Goal: Task Accomplishment & Management: Use online tool/utility

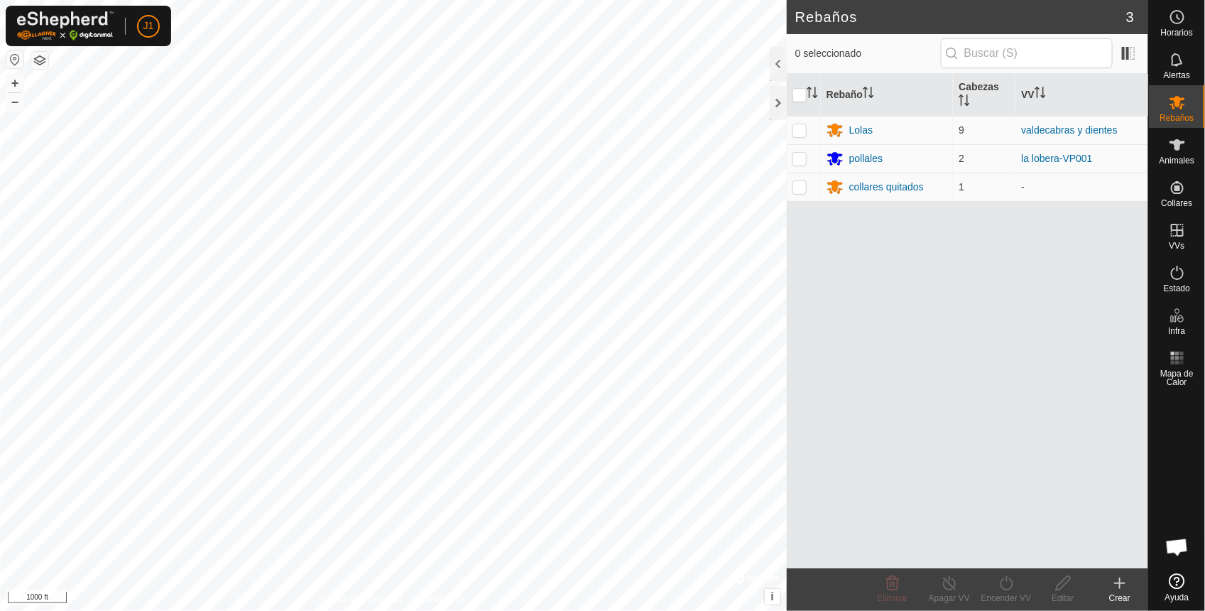
click at [16, 61] on button "button" at bounding box center [14, 59] width 17 height 17
click at [806, 131] on p-checkbox at bounding box center [799, 129] width 14 height 11
checkbox input "true"
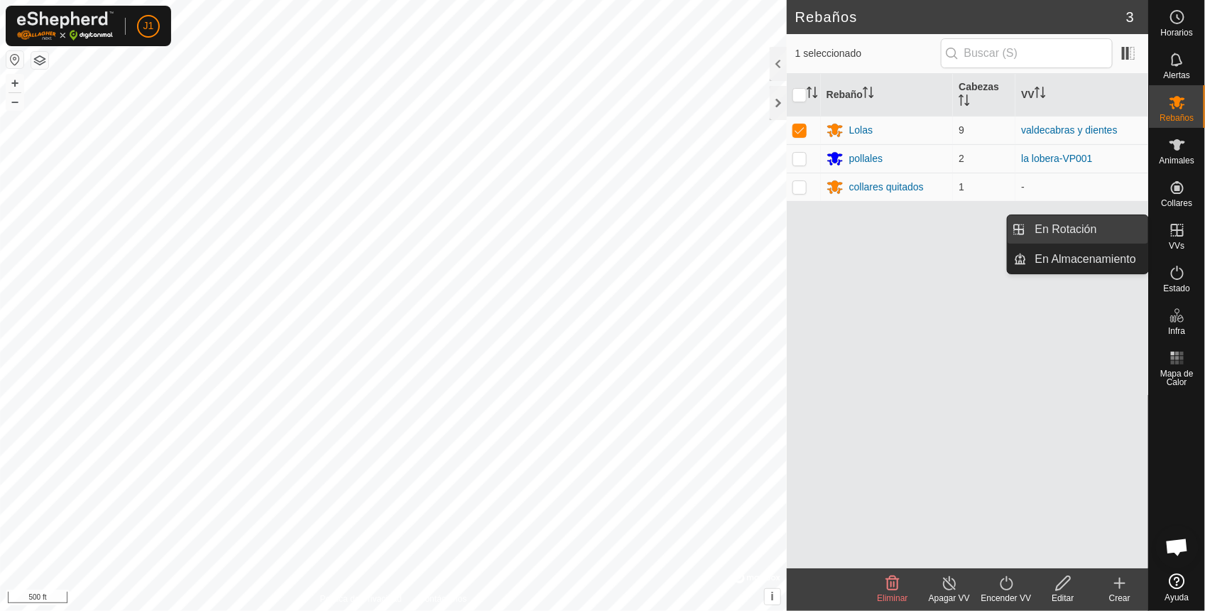
click at [1071, 228] on link "En Rotación" at bounding box center [1086, 229] width 121 height 28
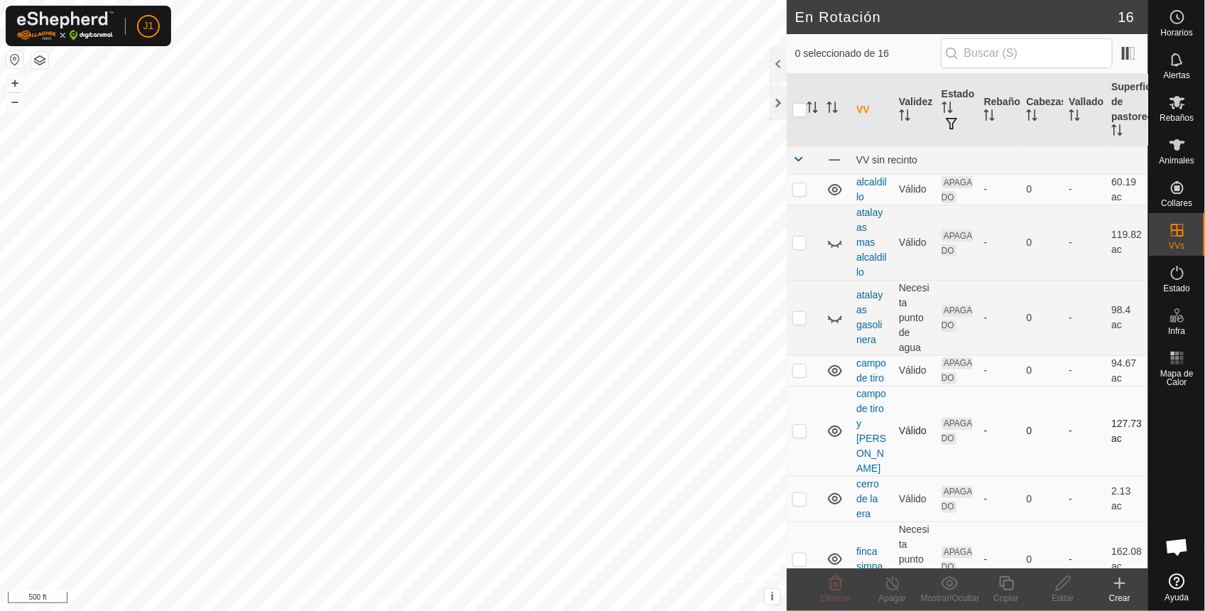
click at [804, 436] on p-checkbox at bounding box center [799, 430] width 14 height 11
checkbox input "true"
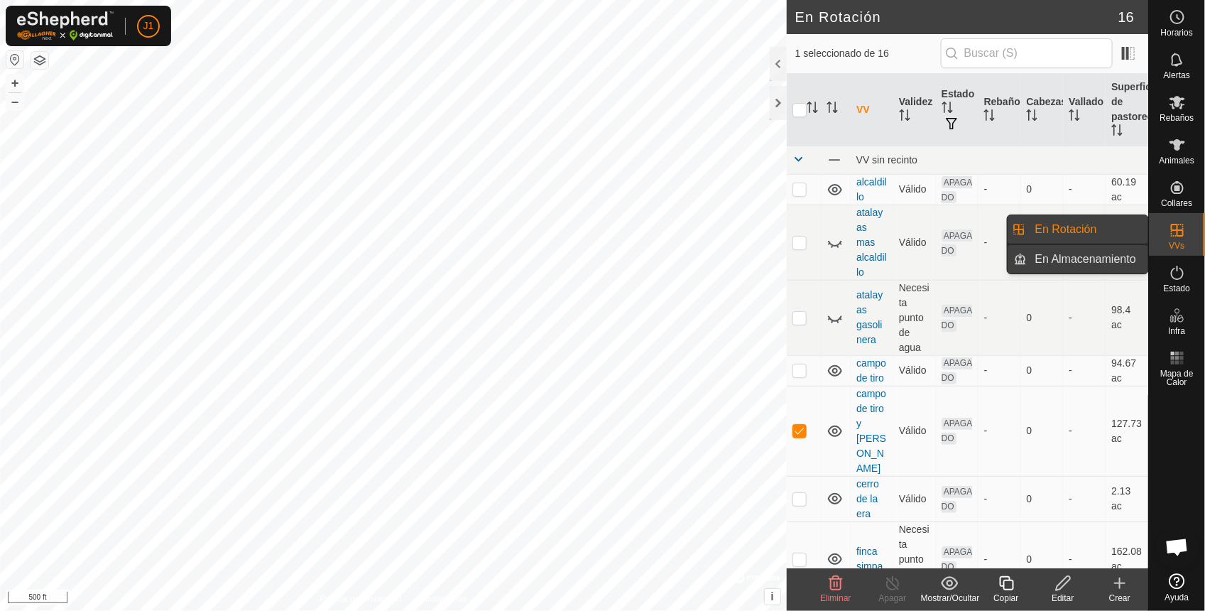
click at [1122, 263] on link "En Almacenamiento" at bounding box center [1086, 259] width 121 height 28
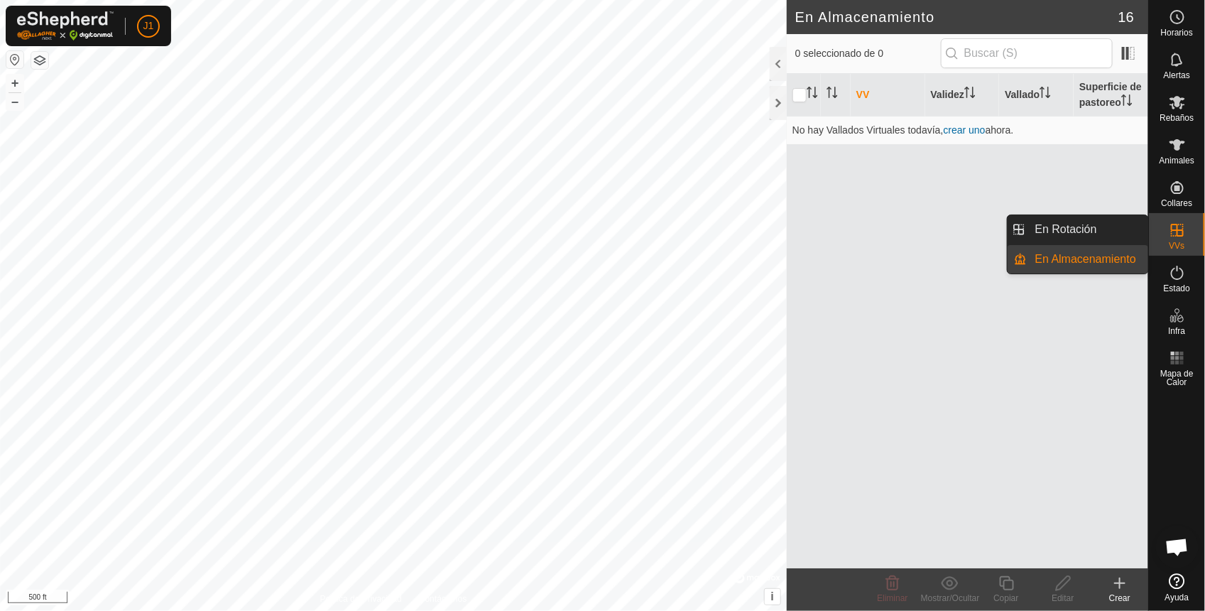
click at [1068, 259] on link "En Almacenamiento" at bounding box center [1086, 259] width 121 height 28
click at [1055, 229] on link "En Rotación" at bounding box center [1086, 229] width 121 height 28
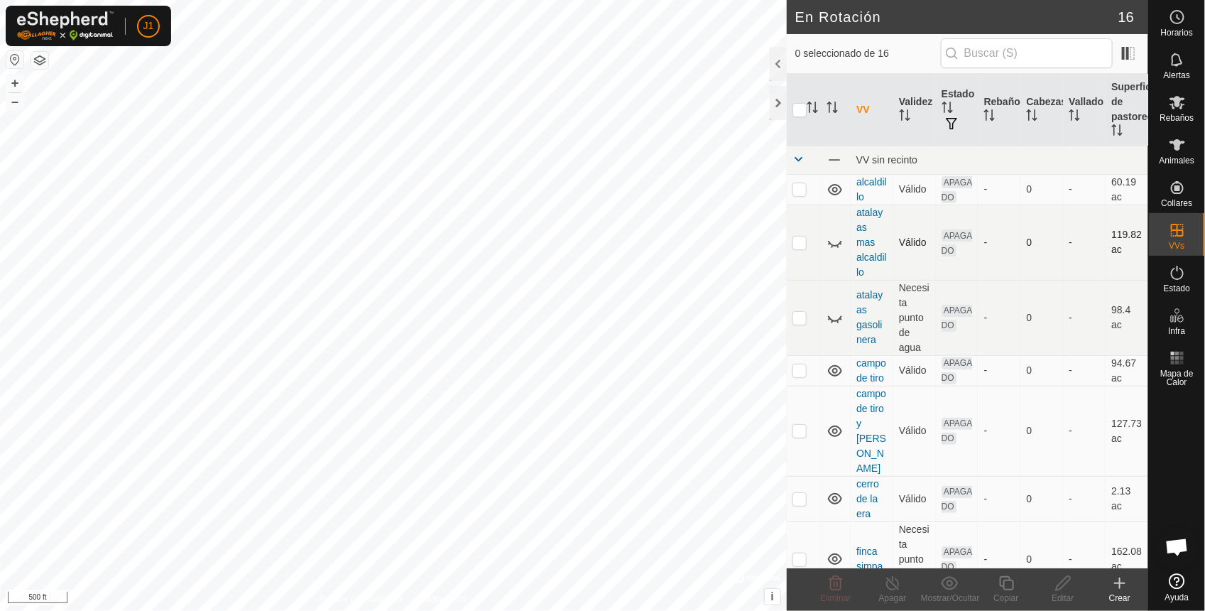
checkbox input "true"
click at [950, 584] on icon at bounding box center [950, 582] width 18 height 17
click at [1020, 589] on copy-svg-icon at bounding box center [1006, 582] width 57 height 17
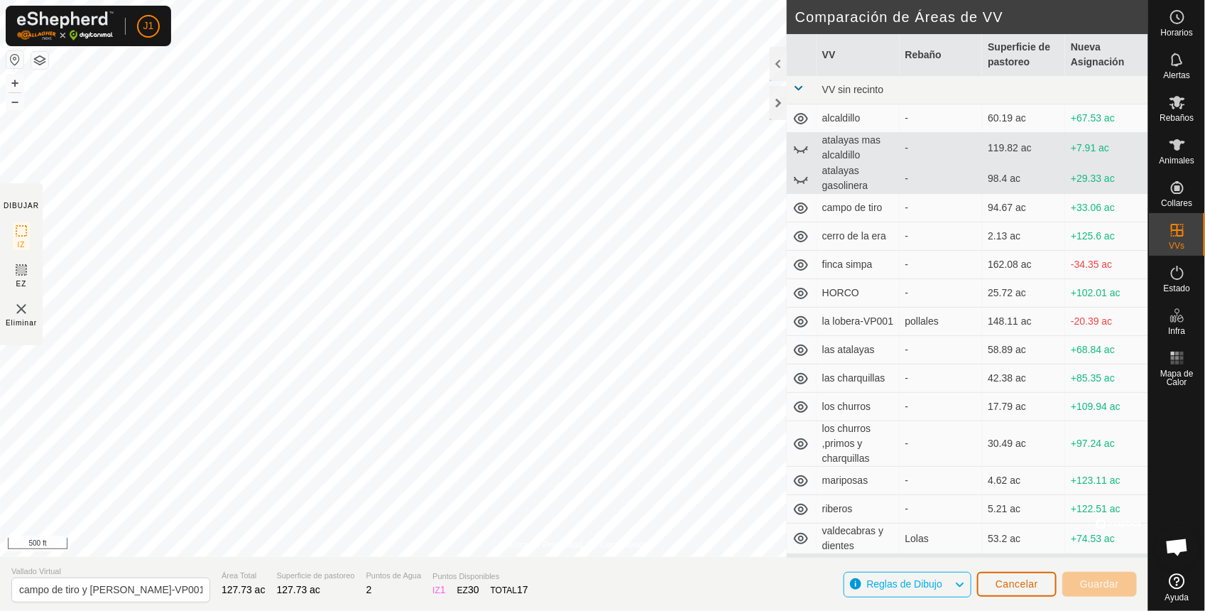
click at [1037, 580] on span "Cancelar" at bounding box center [1016, 583] width 43 height 11
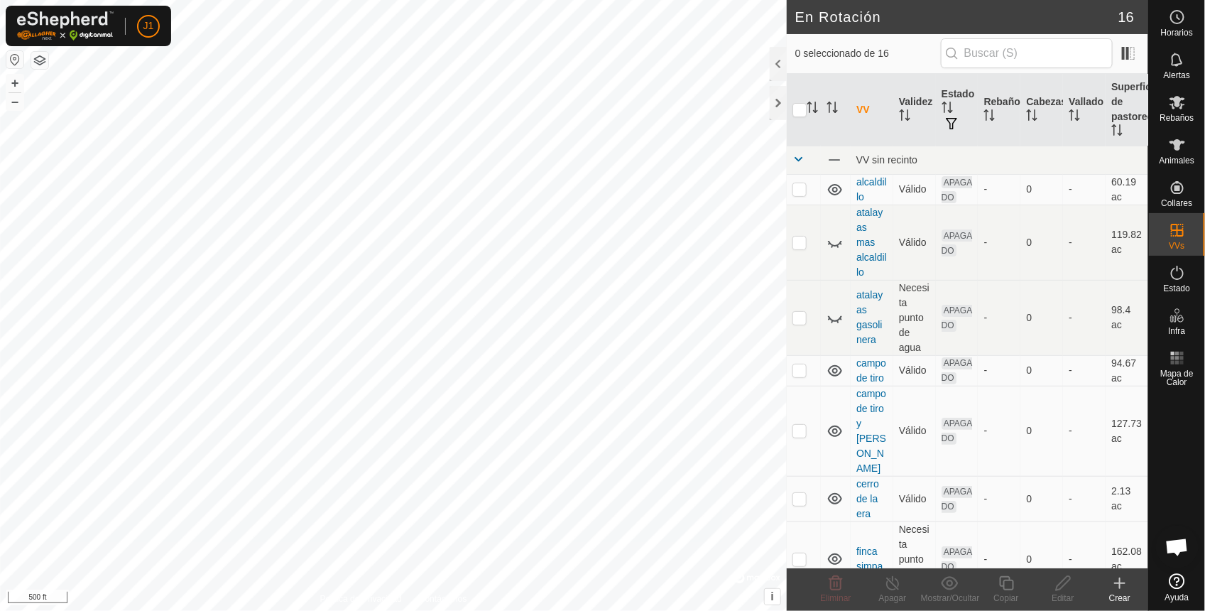
checkbox input "true"
click at [1180, 118] on span "Rebaños" at bounding box center [1176, 118] width 34 height 9
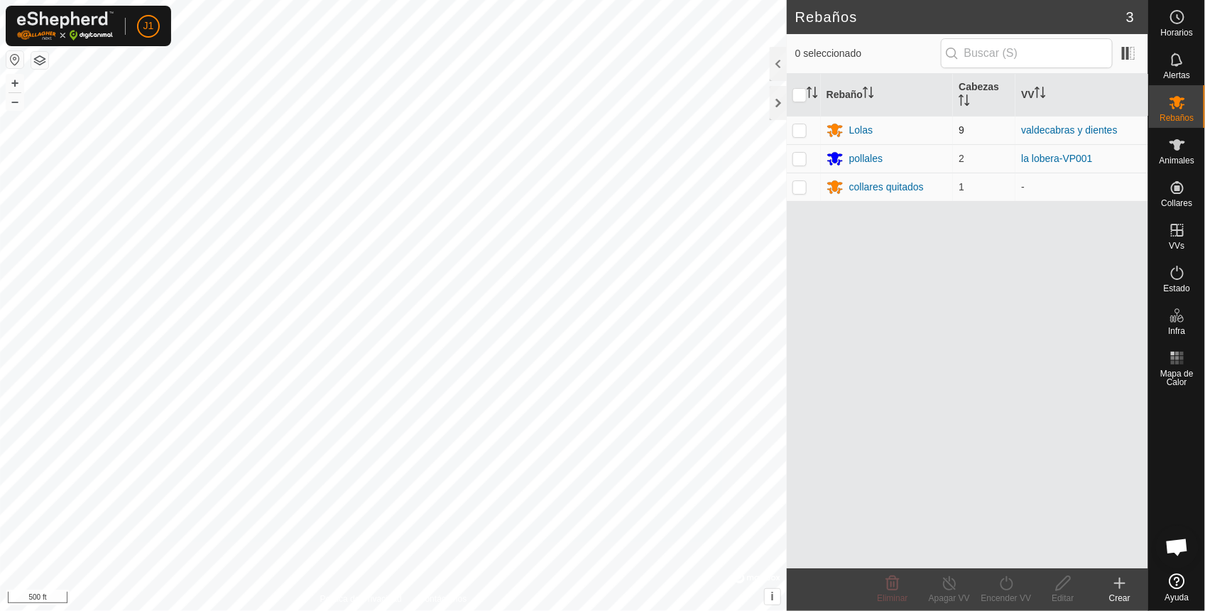
click at [804, 125] on p-checkbox at bounding box center [799, 129] width 14 height 11
checkbox input "true"
click at [1005, 584] on icon at bounding box center [1006, 582] width 18 height 17
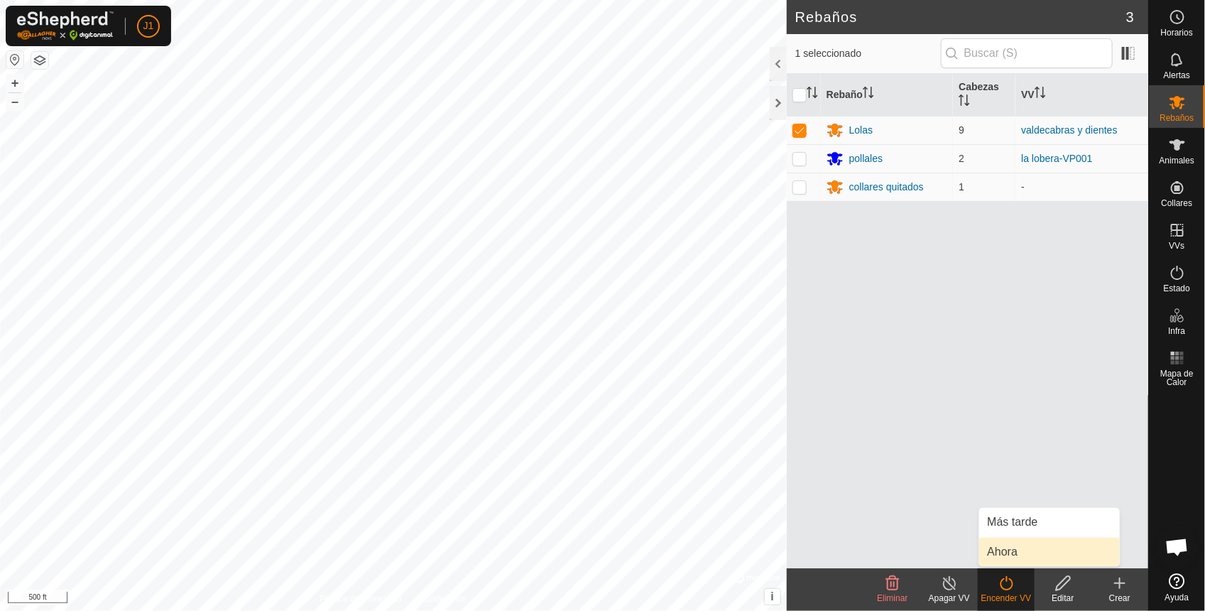
click at [1009, 552] on link "Ahora" at bounding box center [1049, 551] width 141 height 28
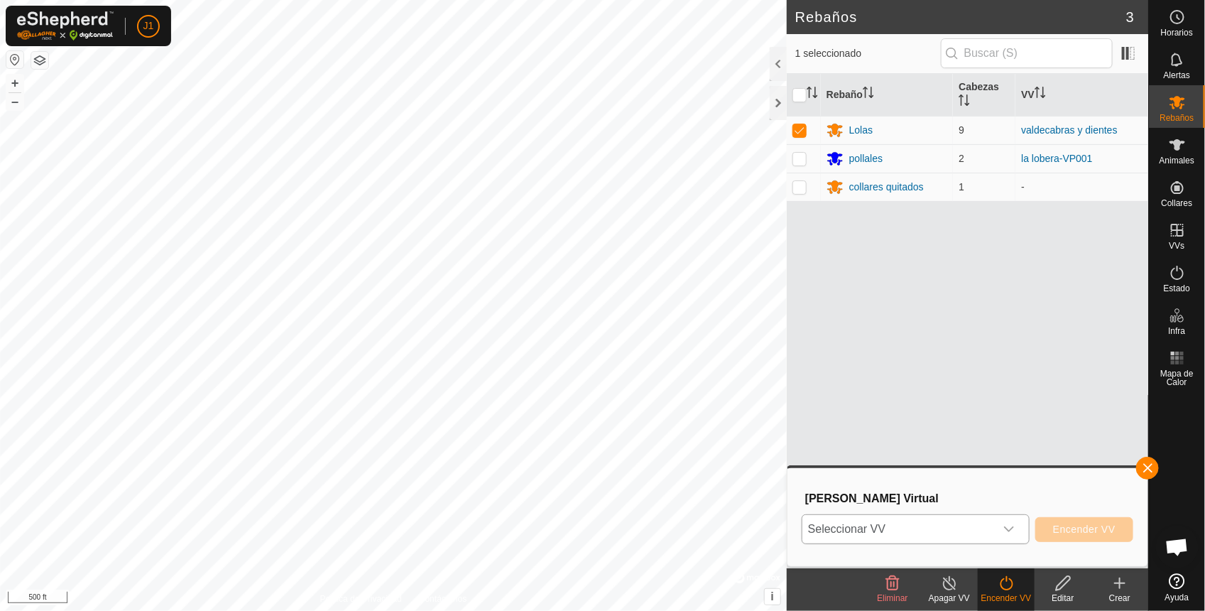
click at [957, 530] on span "Seleccionar VV" at bounding box center [898, 529] width 192 height 28
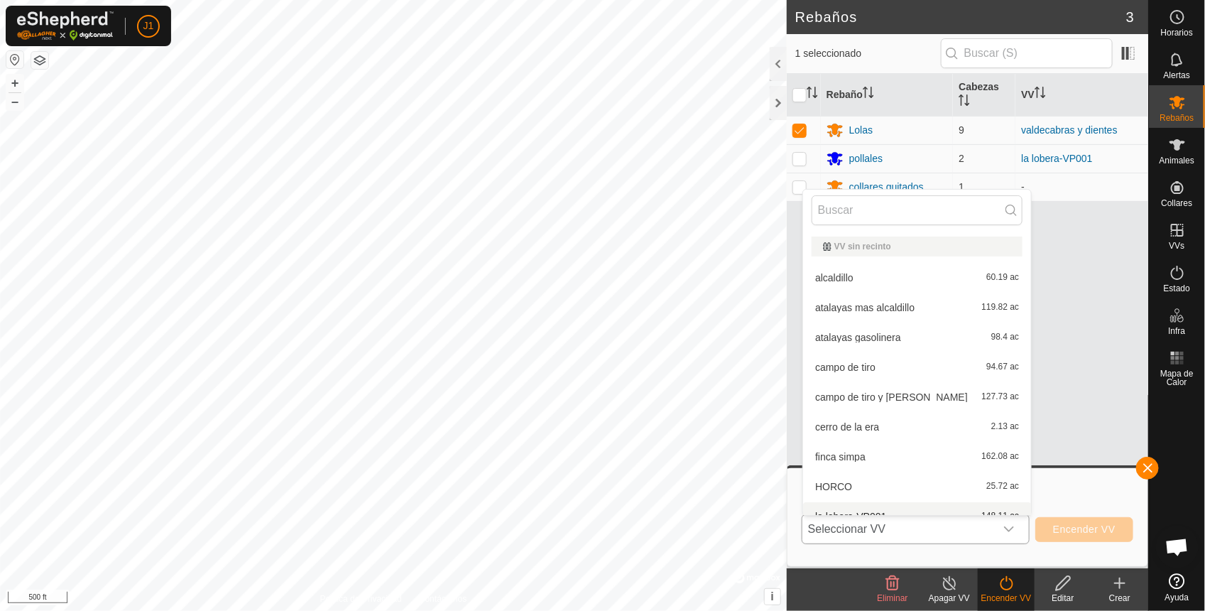
scroll to position [15, 0]
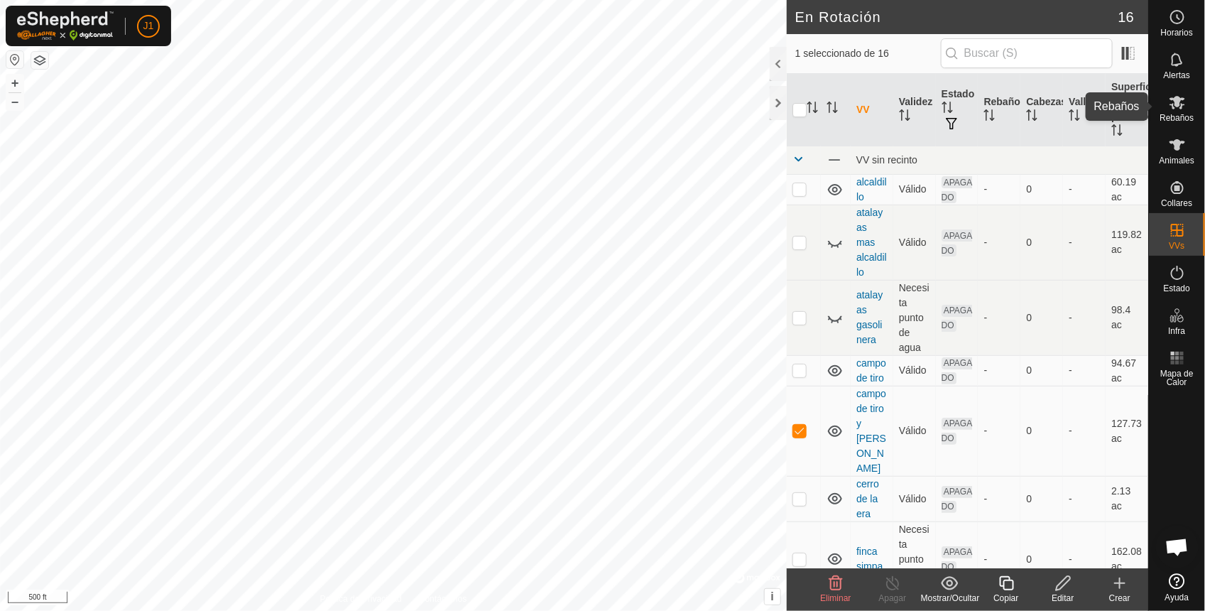
click at [1180, 114] on span "Rebaños" at bounding box center [1176, 118] width 34 height 9
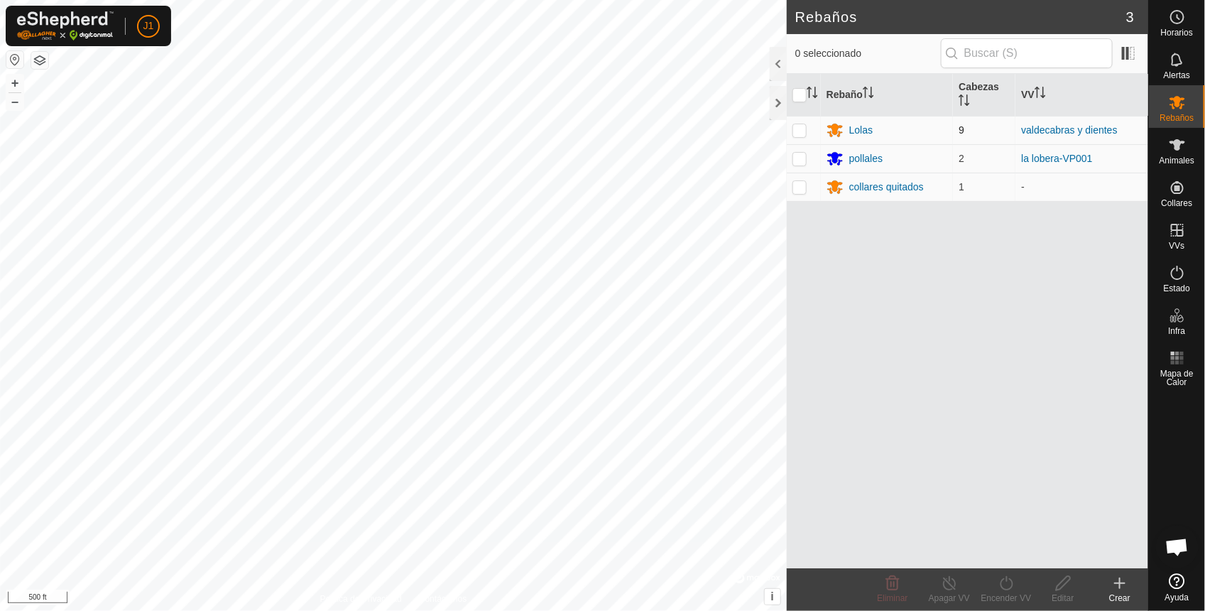
click at [800, 128] on p-checkbox at bounding box center [799, 129] width 14 height 11
checkbox input "true"
click at [1002, 588] on icon at bounding box center [1006, 583] width 13 height 14
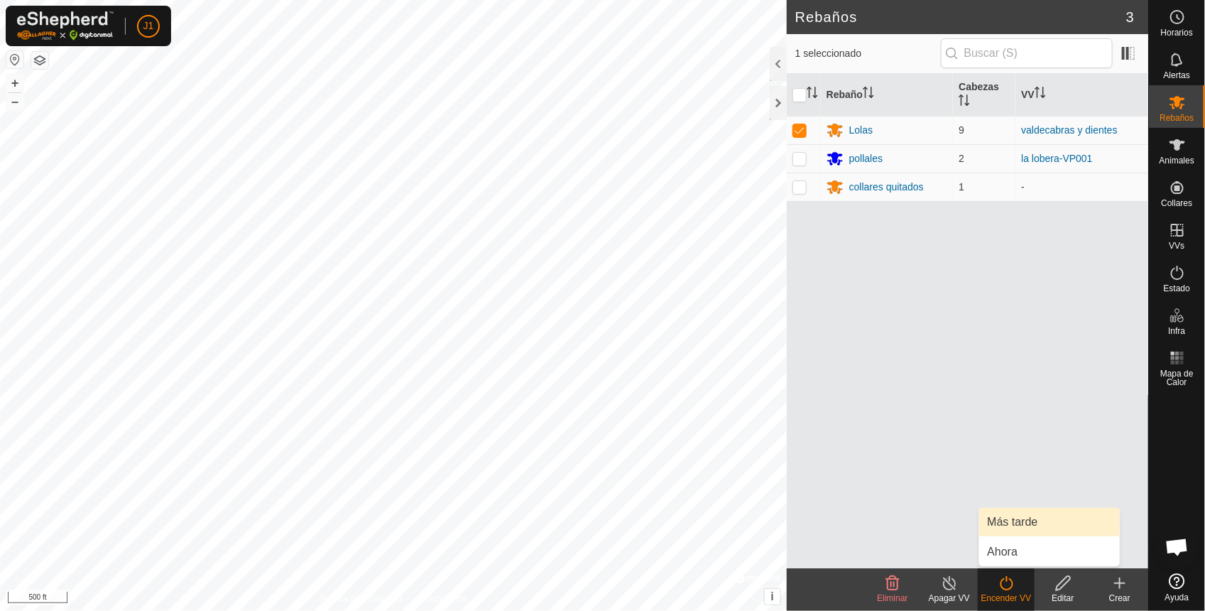
click at [1031, 525] on link "Más tarde" at bounding box center [1049, 522] width 141 height 28
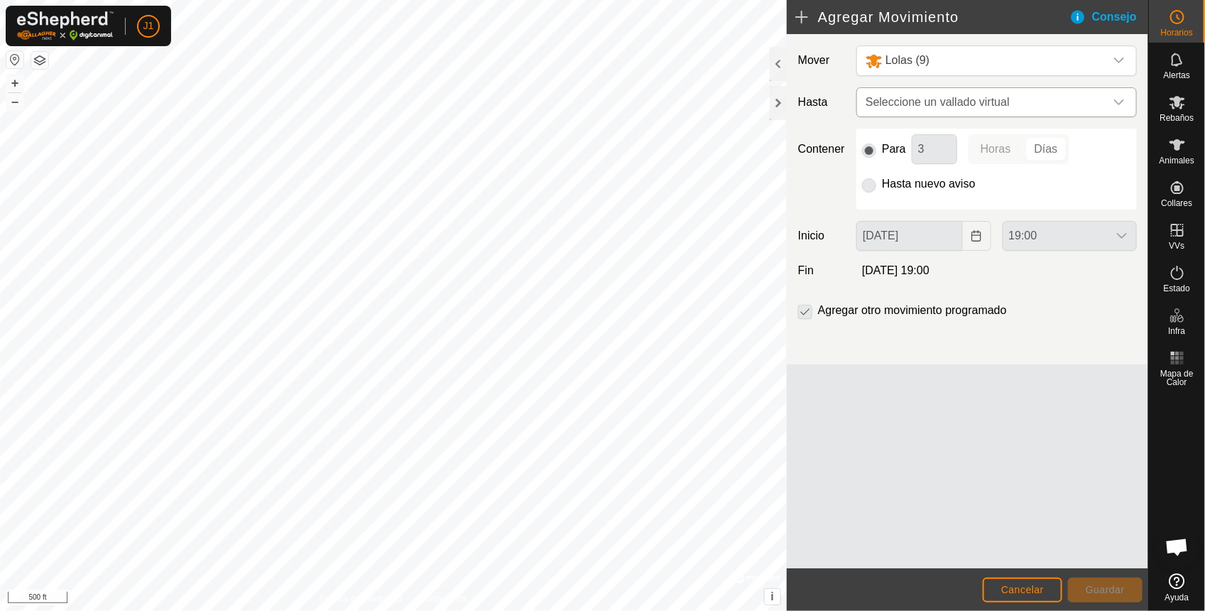
click at [1125, 107] on div "dropdown trigger" at bounding box center [1119, 102] width 28 height 28
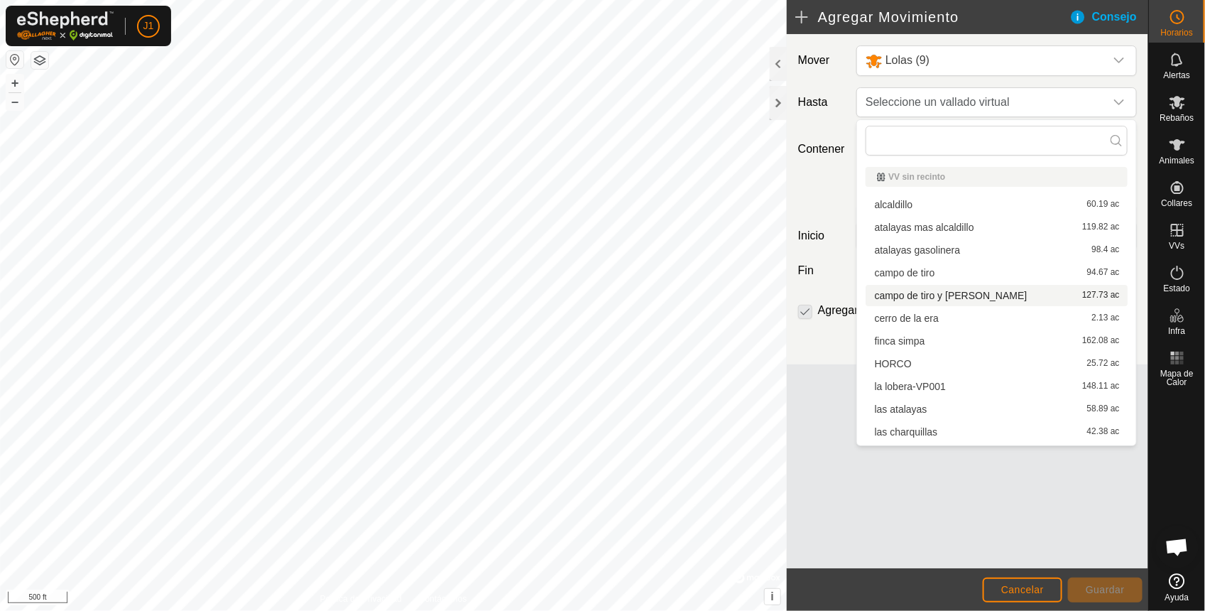
click at [946, 296] on li "campo de tiro y [PERSON_NAME] 127.73 ac" at bounding box center [996, 295] width 262 height 21
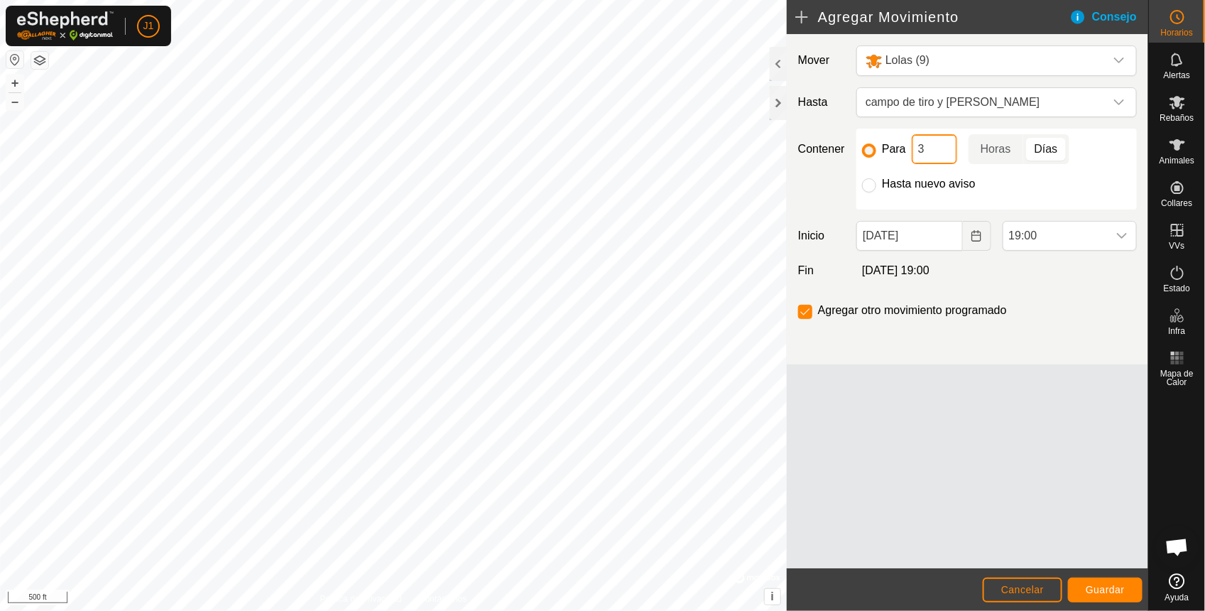
click at [935, 158] on input "3" at bounding box center [933, 149] width 45 height 30
click at [1044, 146] on p-togglebutton "Días" at bounding box center [1046, 149] width 47 height 30
click at [936, 153] on input "3" at bounding box center [933, 149] width 45 height 30
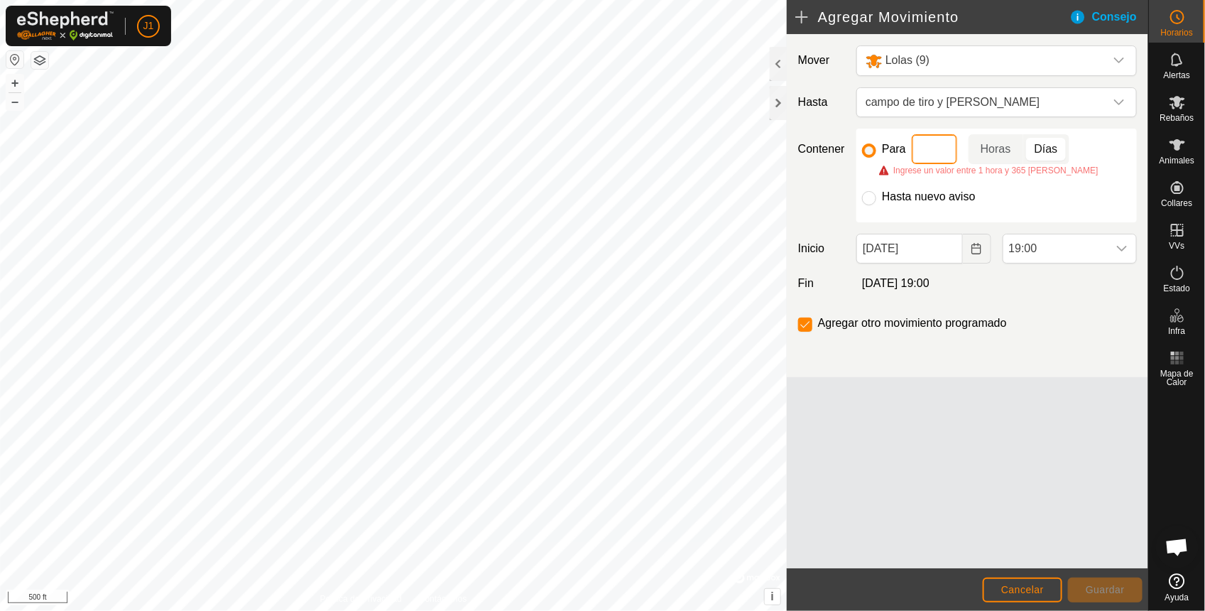
type input "1"
type input "3"
type input "1"
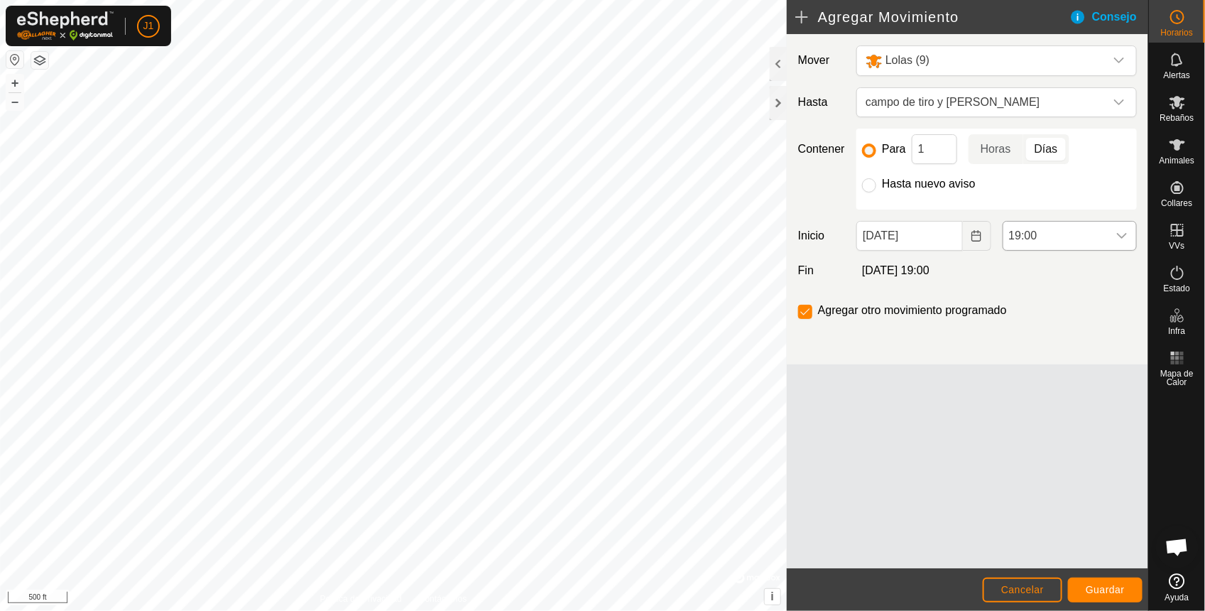
click at [1120, 232] on icon "dropdown trigger" at bounding box center [1121, 235] width 11 height 11
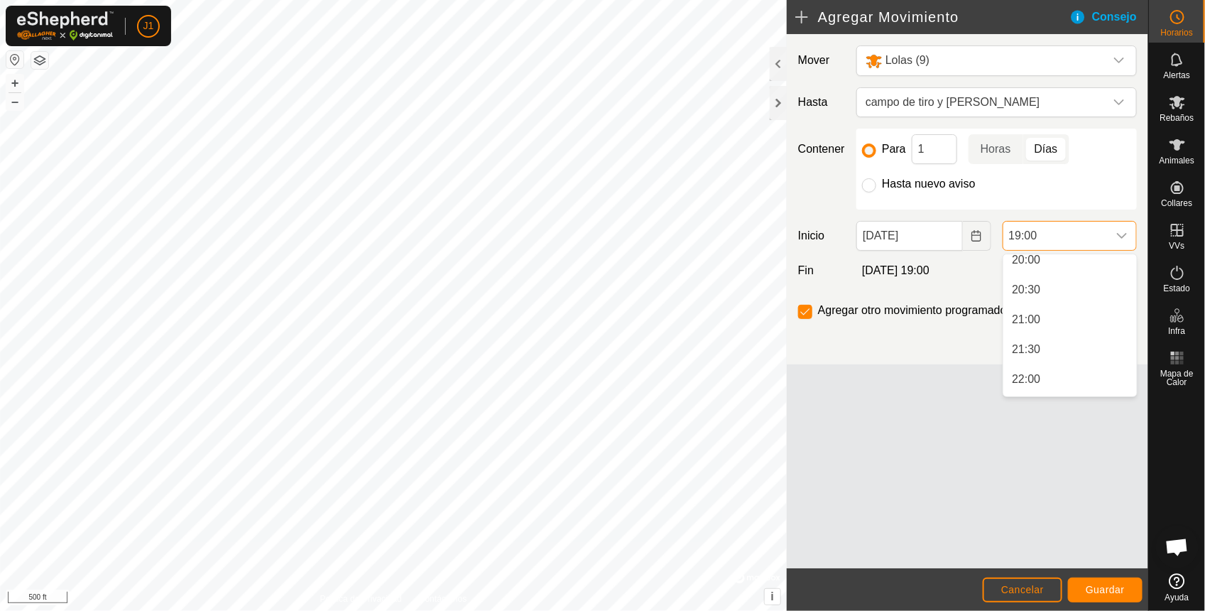
scroll to position [1230, 0]
click at [1118, 589] on span "Guardar" at bounding box center [1104, 589] width 39 height 11
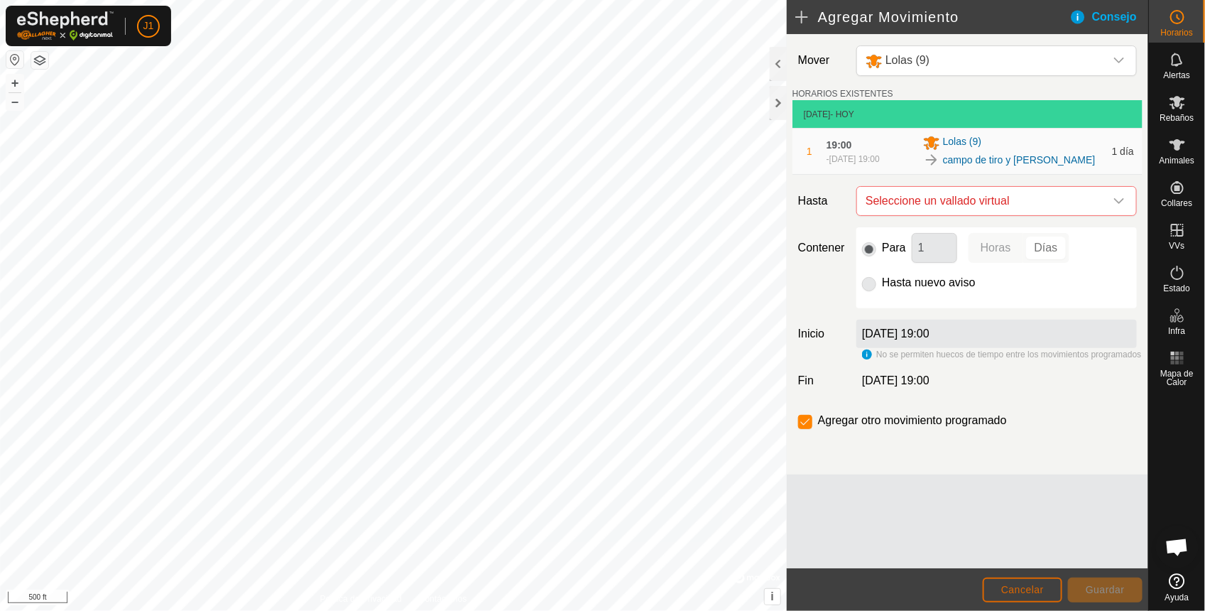
click at [1026, 583] on button "Cancelar" at bounding box center [1022, 589] width 80 height 25
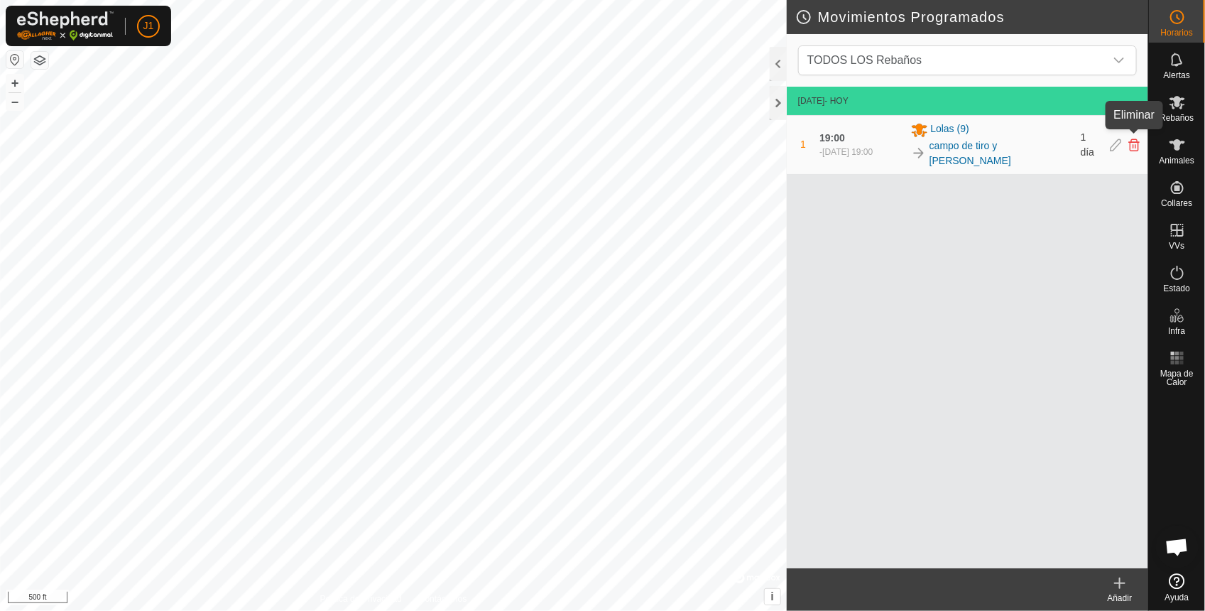
click at [1137, 138] on icon at bounding box center [1133, 144] width 11 height 13
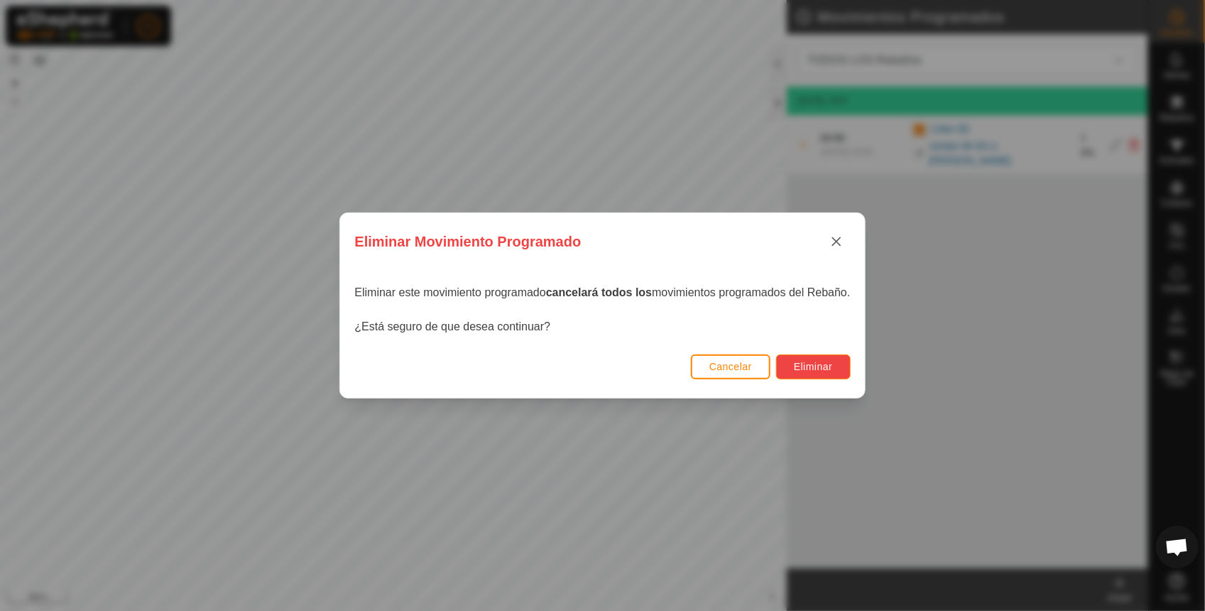
click at [816, 373] on button "Eliminar" at bounding box center [813, 366] width 75 height 25
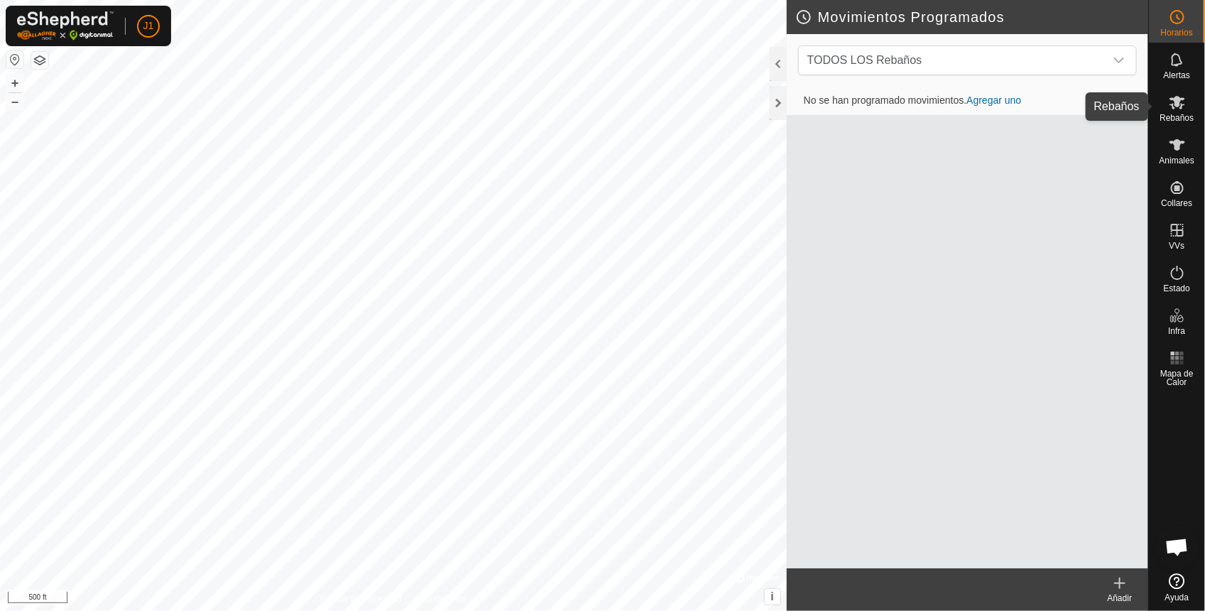
click at [1171, 105] on icon at bounding box center [1176, 102] width 17 height 17
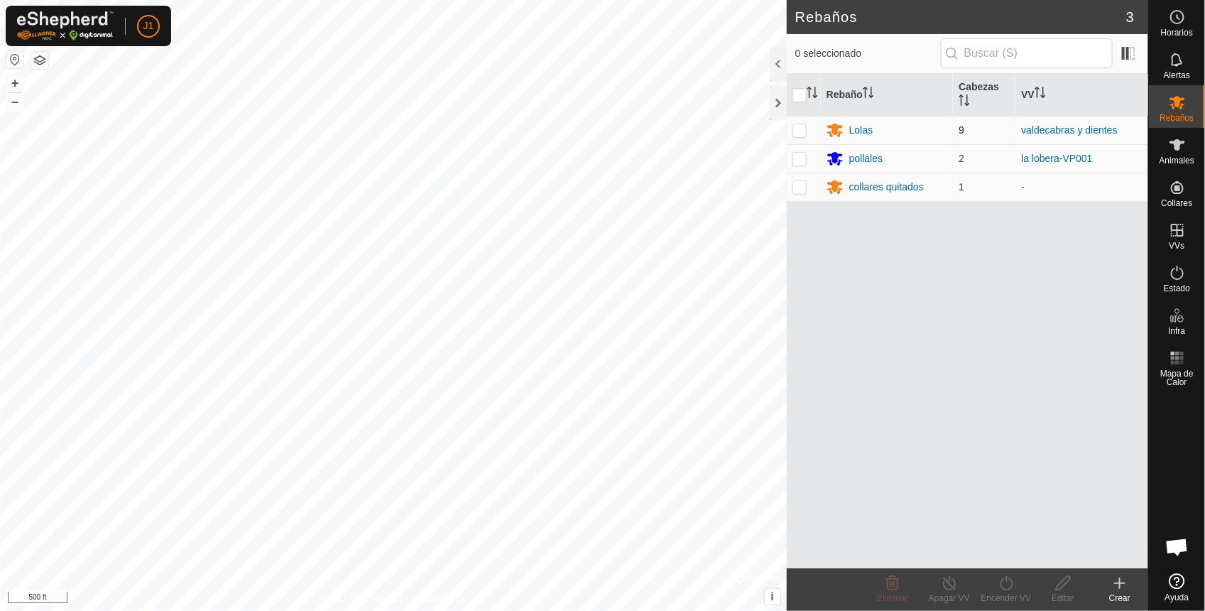
click at [793, 130] on p-checkbox at bounding box center [799, 129] width 14 height 11
checkbox input "true"
click at [1017, 587] on turn-on-svg-icon at bounding box center [1006, 582] width 57 height 17
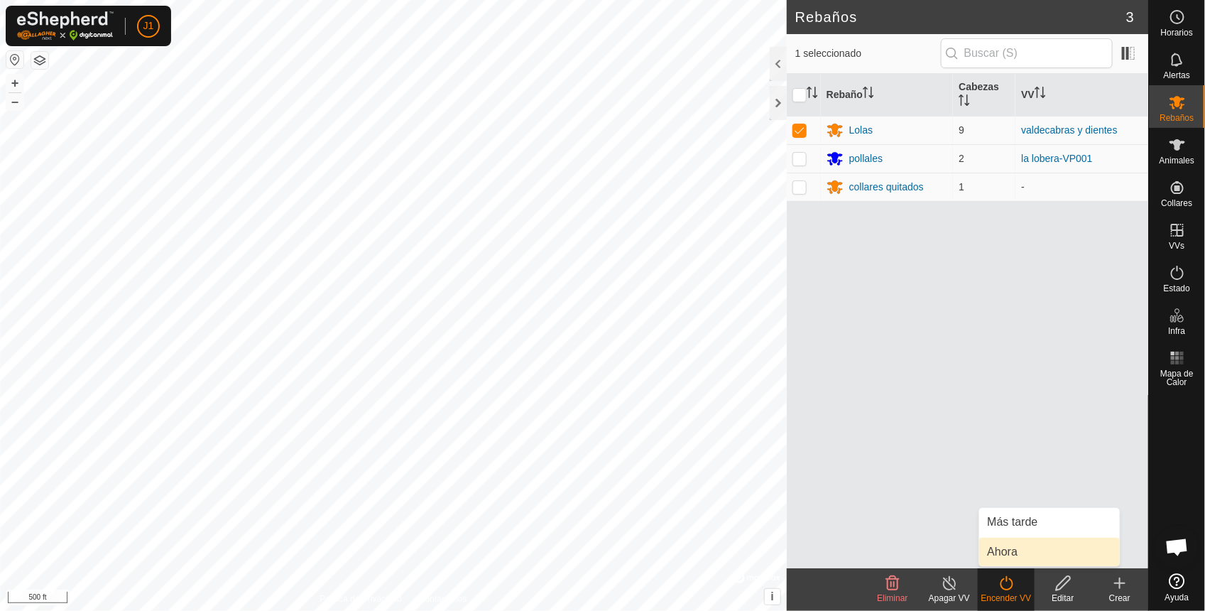
click at [1012, 556] on link "Ahora" at bounding box center [1049, 551] width 141 height 28
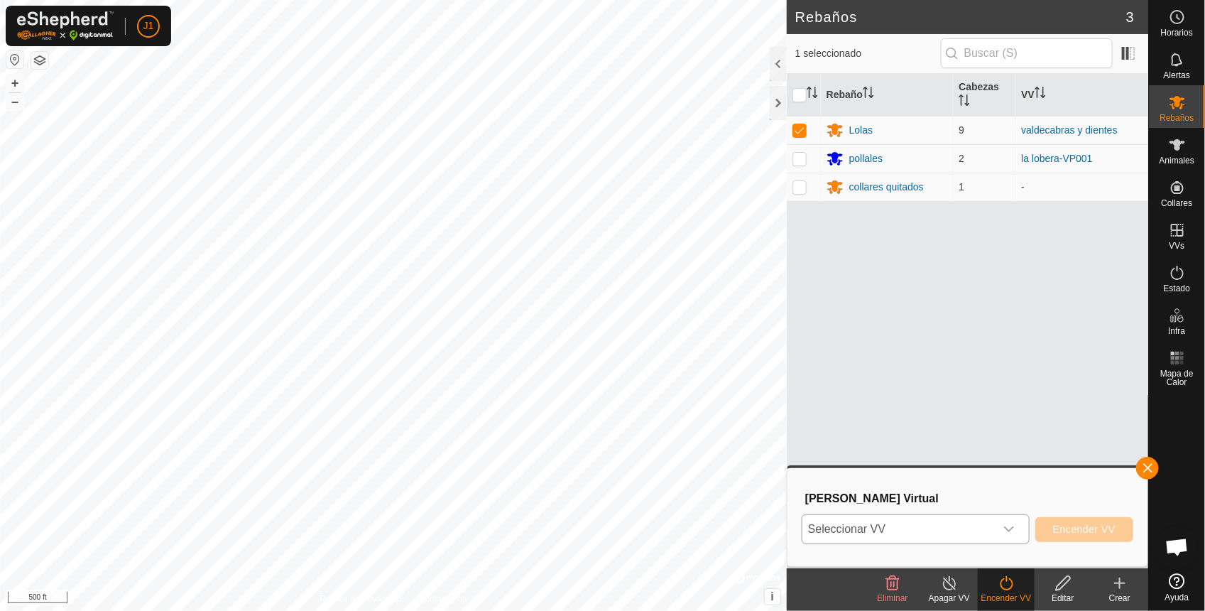
click at [1012, 533] on icon "dropdown trigger" at bounding box center [1008, 528] width 11 height 11
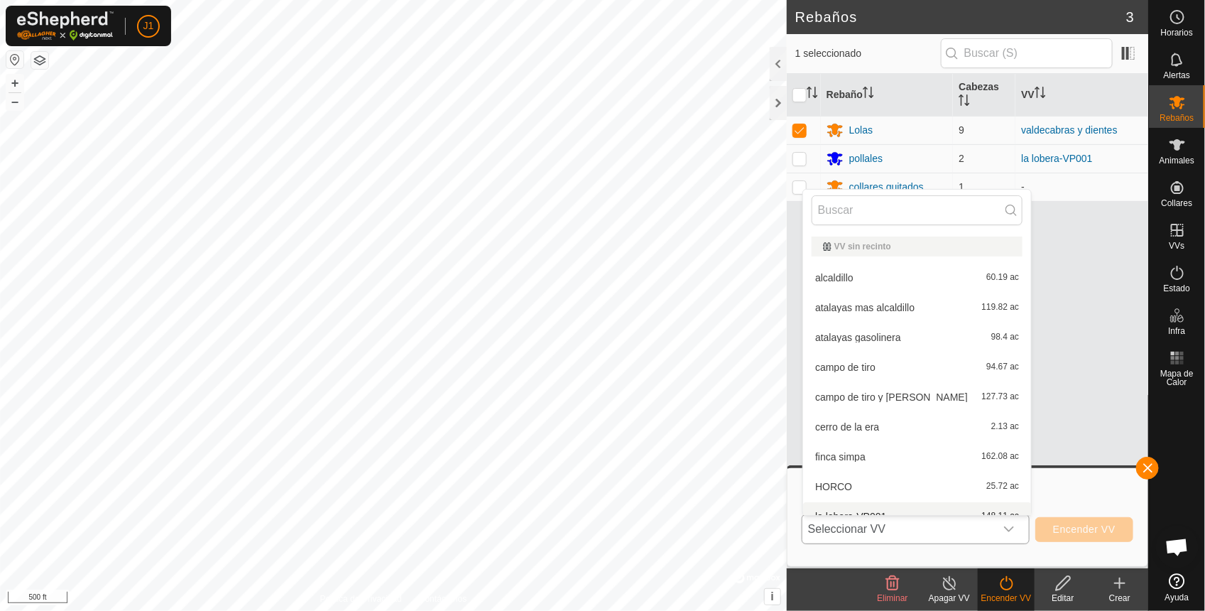
scroll to position [15, 0]
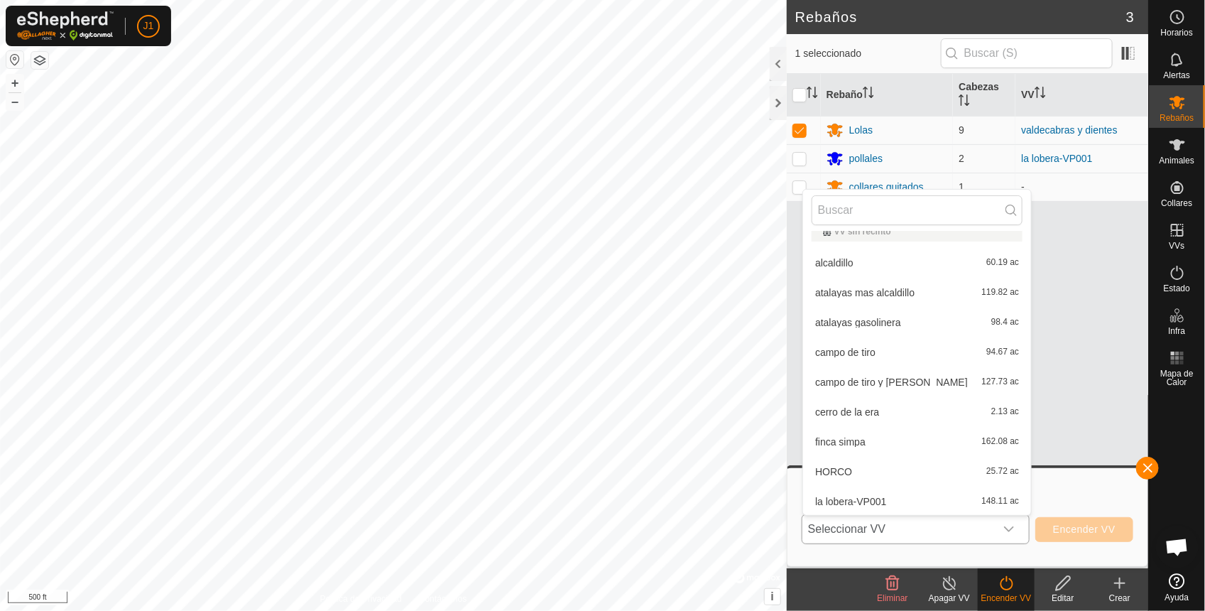
click at [910, 382] on li "campo de tiro y [PERSON_NAME] 127.73 ac" at bounding box center [917, 382] width 228 height 28
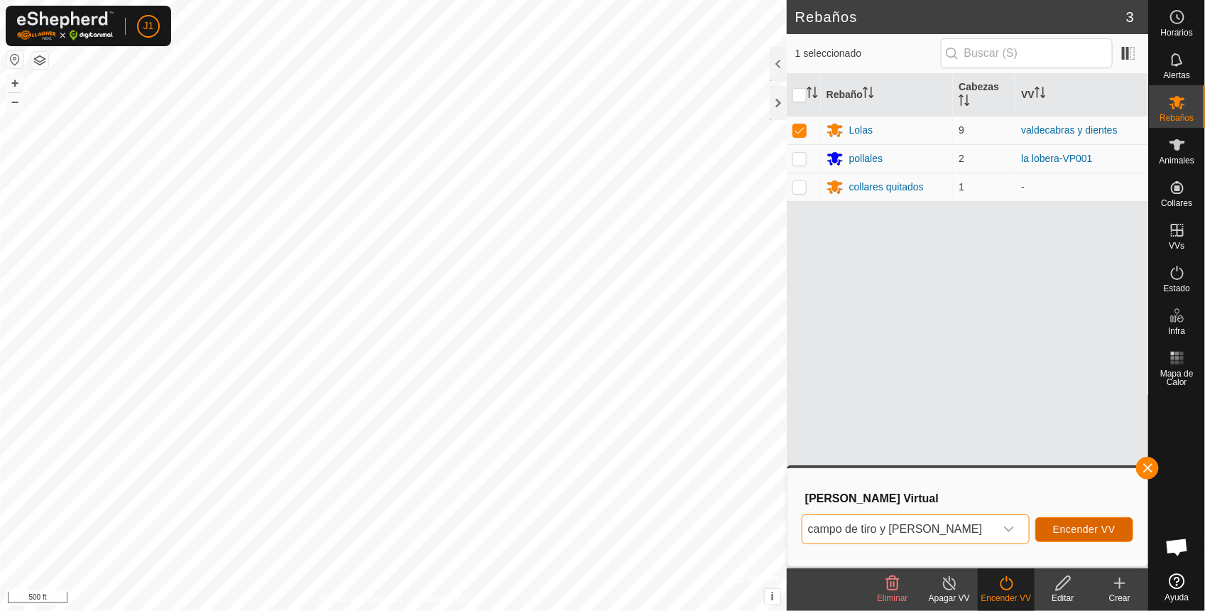
click at [1094, 523] on span "Encender VV" at bounding box center [1084, 528] width 62 height 11
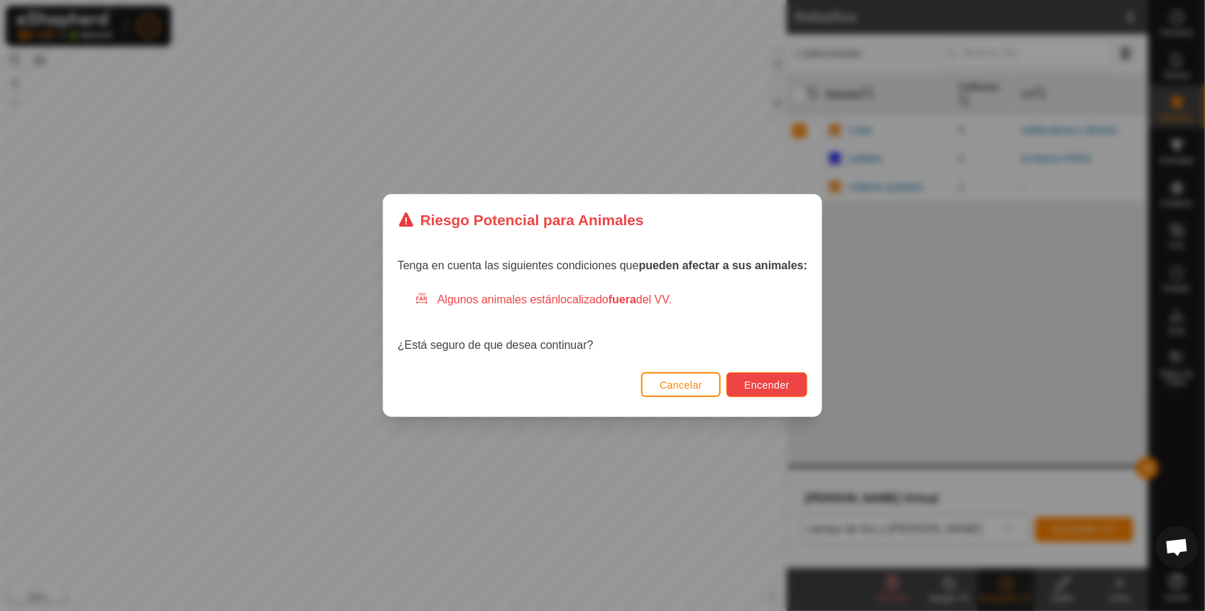
click at [776, 381] on span "Encender" at bounding box center [766, 384] width 45 height 11
